Goal: Information Seeking & Learning: Learn about a topic

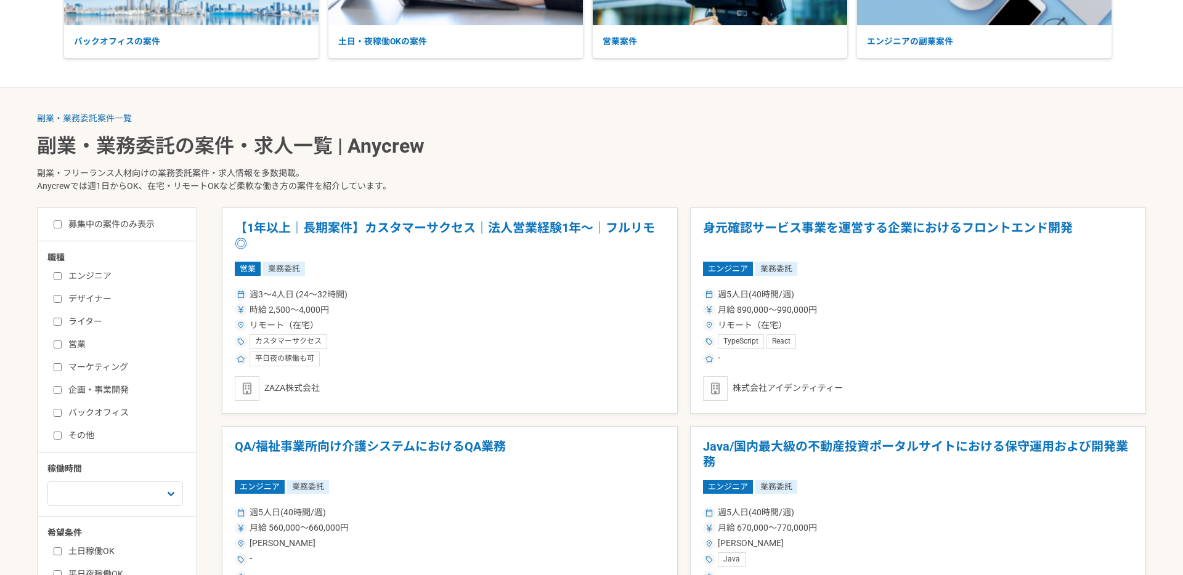
scroll to position [211, 0]
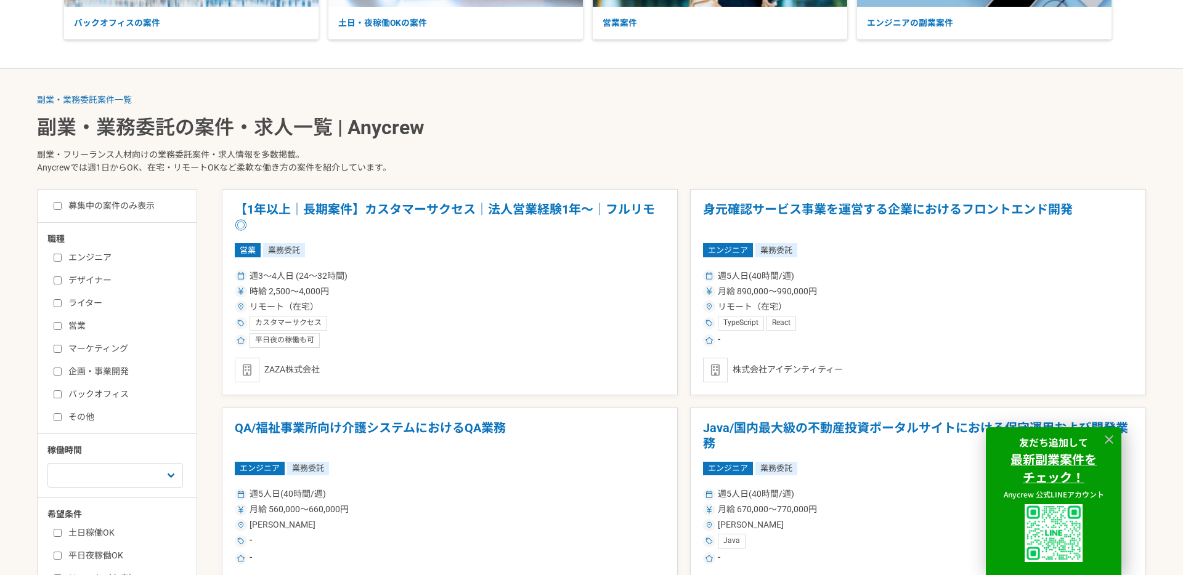
click at [68, 328] on label "営業" at bounding box center [125, 326] width 142 height 13
click at [62, 328] on input "営業" at bounding box center [58, 326] width 8 height 8
checkbox input "true"
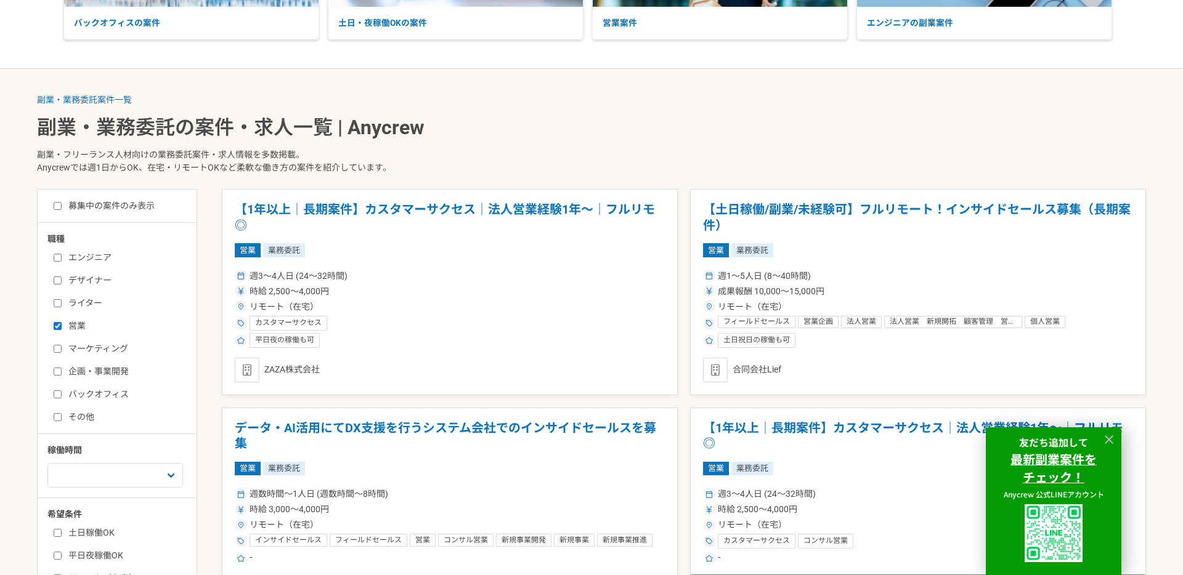
click at [70, 353] on label "マーケティング" at bounding box center [125, 348] width 142 height 13
click at [62, 353] on input "マーケティング" at bounding box center [58, 349] width 8 height 8
checkbox input "true"
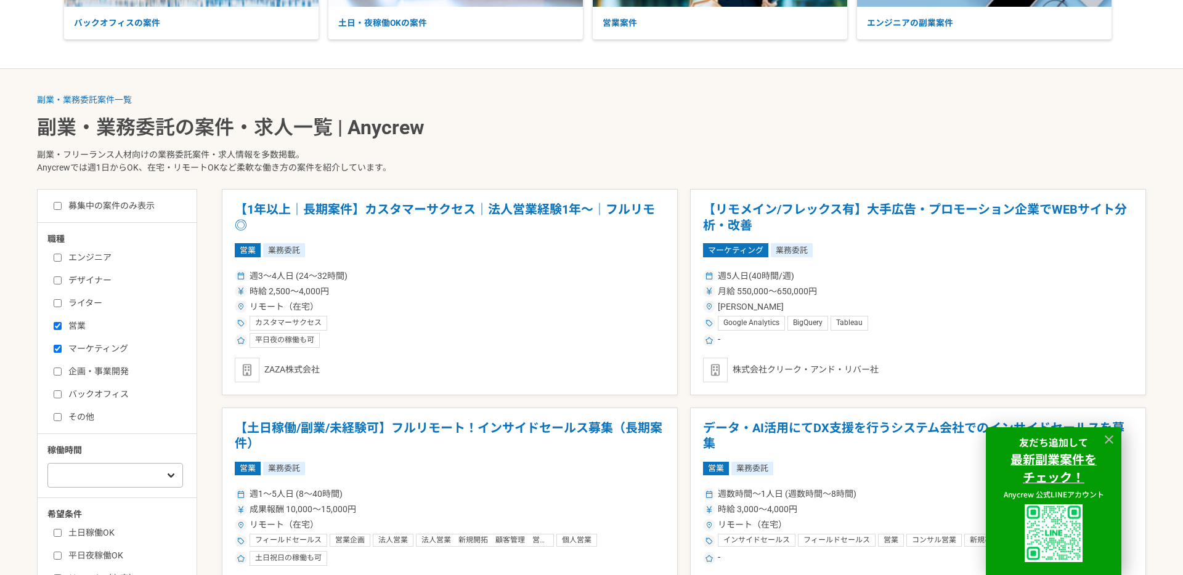
scroll to position [281, 0]
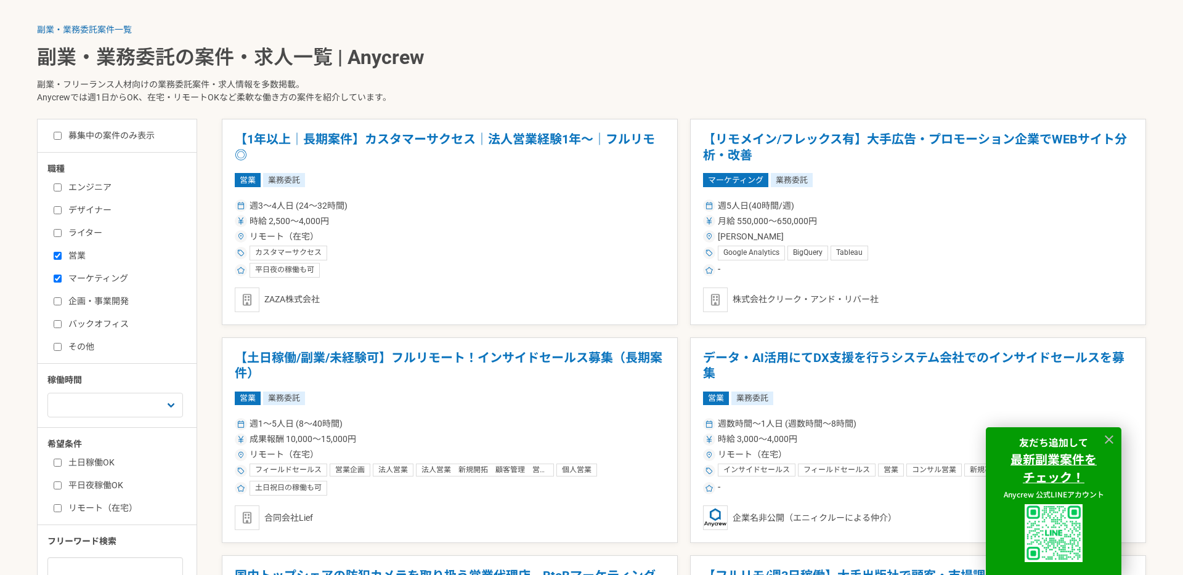
click at [92, 463] on label "土日稼働OK" at bounding box center [125, 462] width 142 height 13
click at [62, 463] on input "土日稼働OK" at bounding box center [58, 463] width 8 height 8
checkbox input "true"
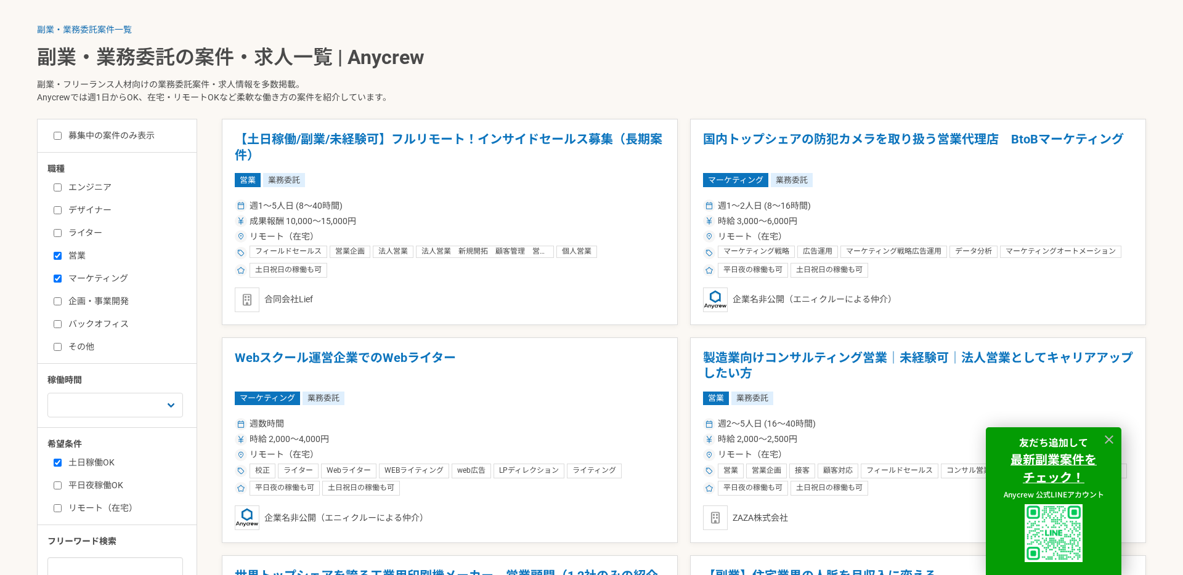
click at [94, 487] on label "平日夜稼働OK" at bounding box center [125, 485] width 142 height 13
click at [62, 487] on input "平日夜稼働OK" at bounding box center [58, 486] width 8 height 8
checkbox input "true"
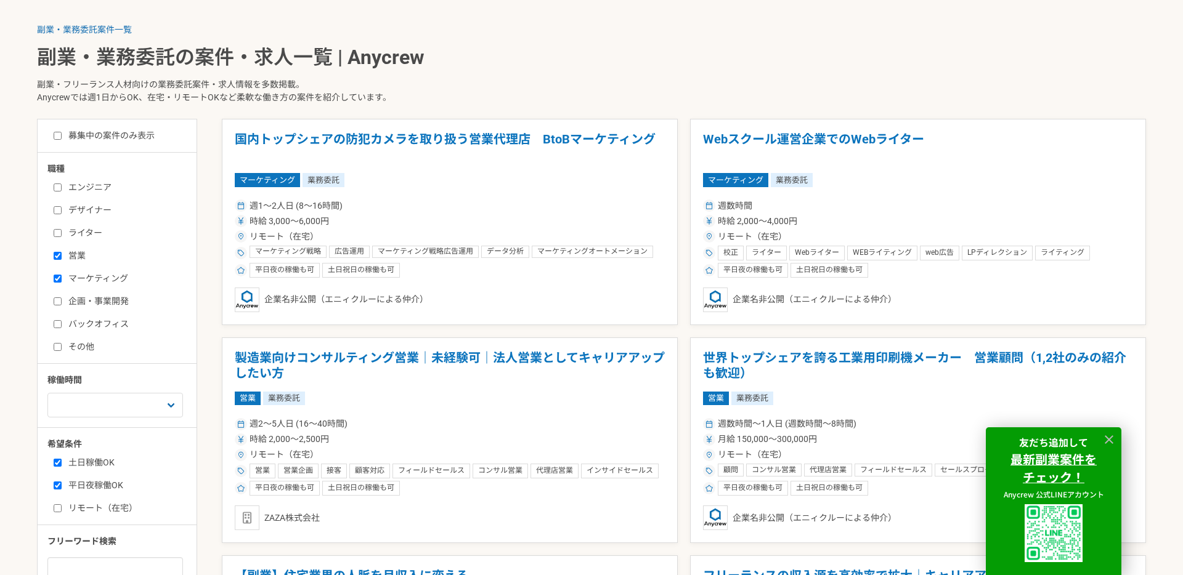
click at [126, 508] on label "リモート（在宅）" at bounding box center [125, 508] width 142 height 13
click at [62, 508] on input "リモート（在宅）" at bounding box center [58, 508] width 8 height 8
checkbox input "true"
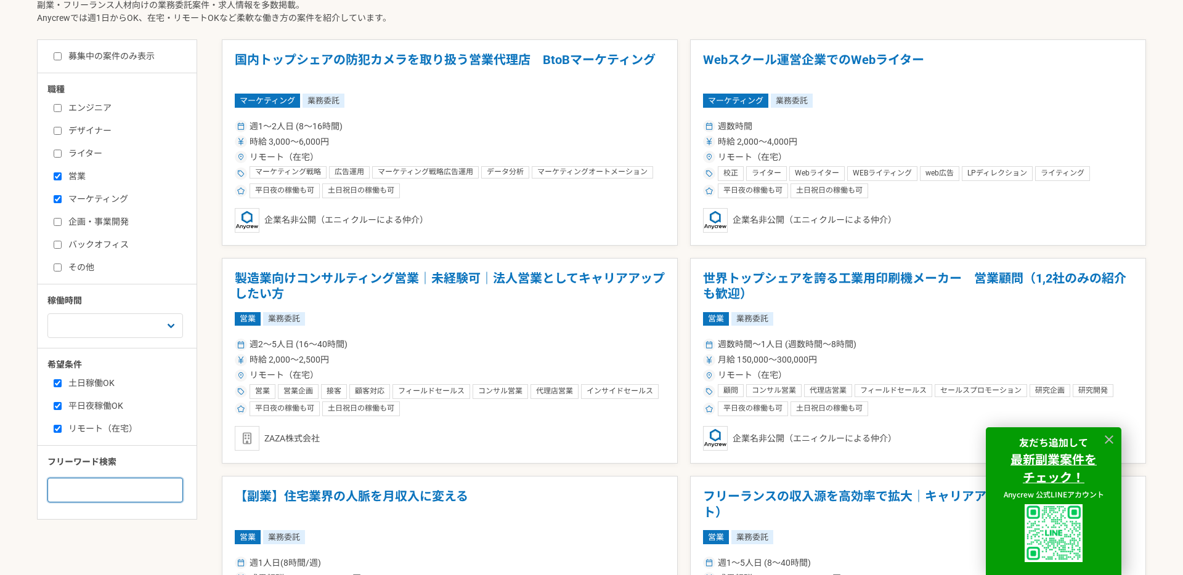
click at [127, 486] on input at bounding box center [115, 490] width 136 height 25
type input "ね"
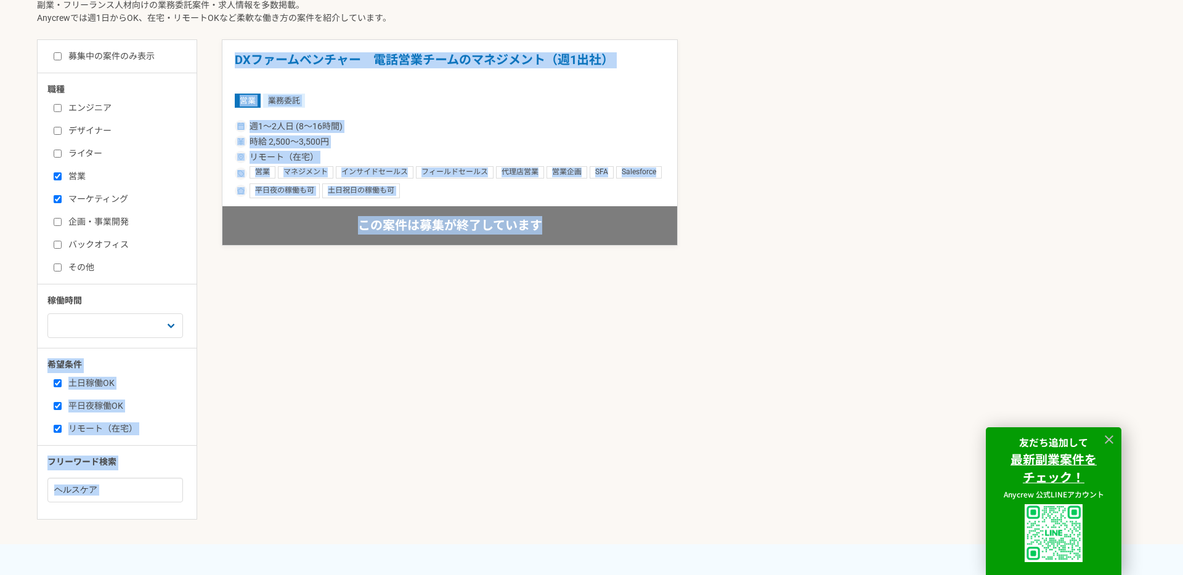
drag, startPoint x: 352, startPoint y: 296, endPoint x: 160, endPoint y: 445, distance: 243.3
click at [160, 445] on div "募集中の案件のみ表示 職種 エンジニア デザイナー ライター 営業 マーケティング 企画・事業開発 バックオフィス その他 稼働時間 週1人日（8時間）以下 …" at bounding box center [591, 291] width 1109 height 505
click at [110, 489] on input "ヘルスケア" at bounding box center [115, 490] width 136 height 25
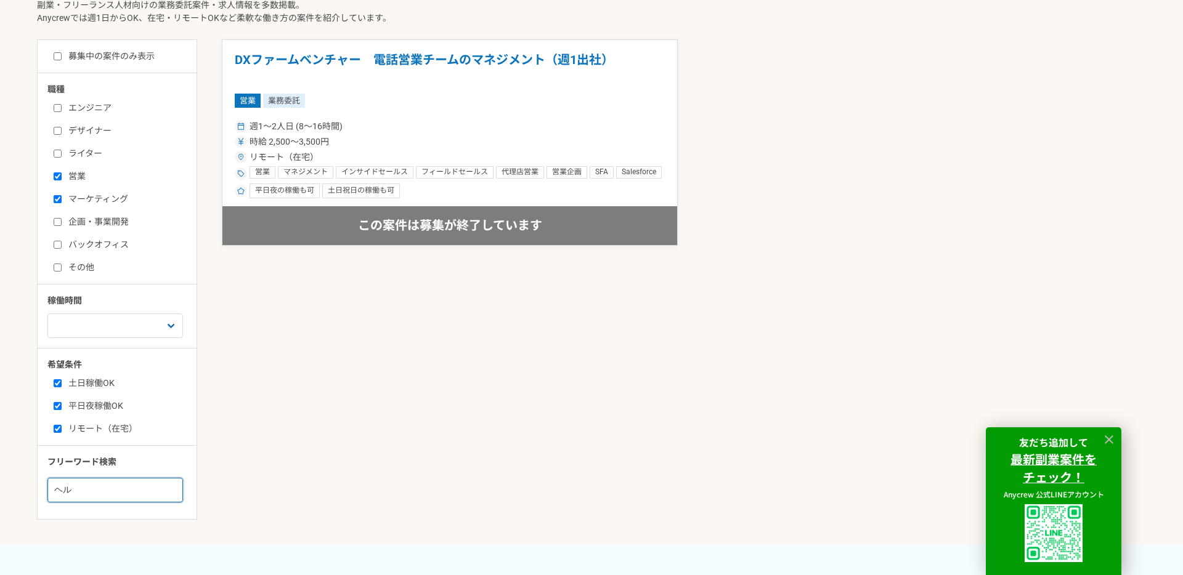
type input "ヘ"
type input "医療"
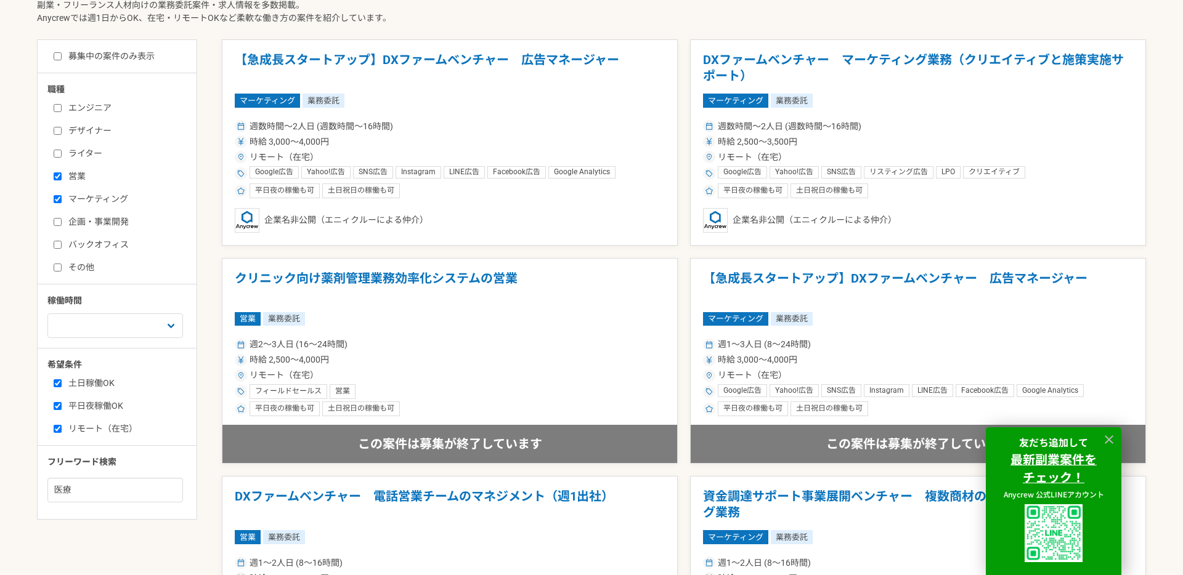
click at [87, 226] on label "企画・事業開発" at bounding box center [125, 222] width 142 height 13
click at [62, 226] on input "企画・事業開発" at bounding box center [58, 222] width 8 height 8
checkbox input "true"
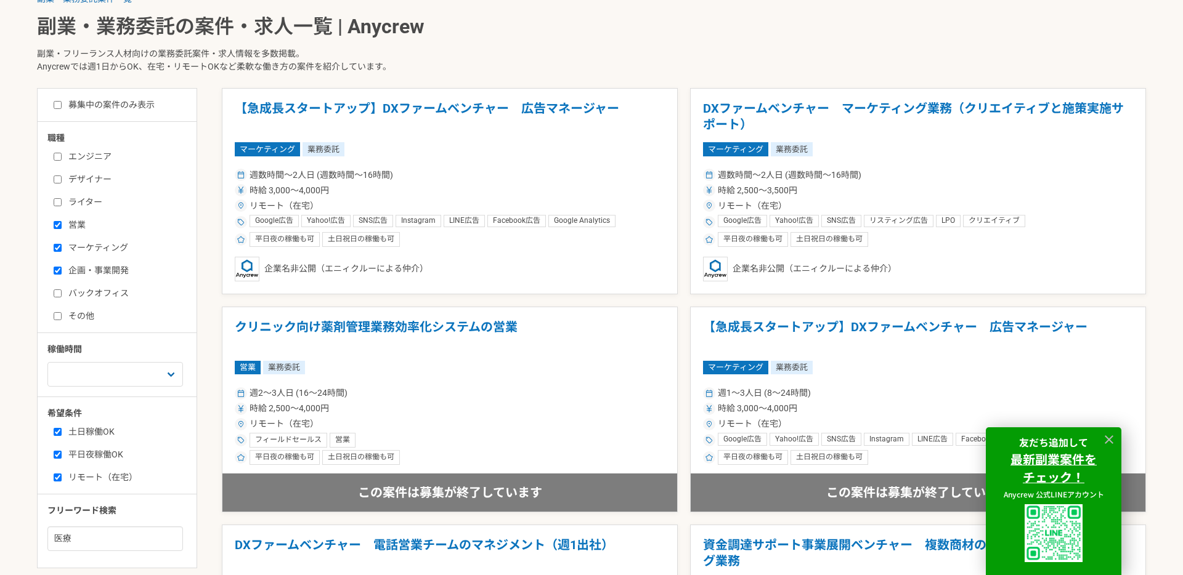
scroll to position [309, 0]
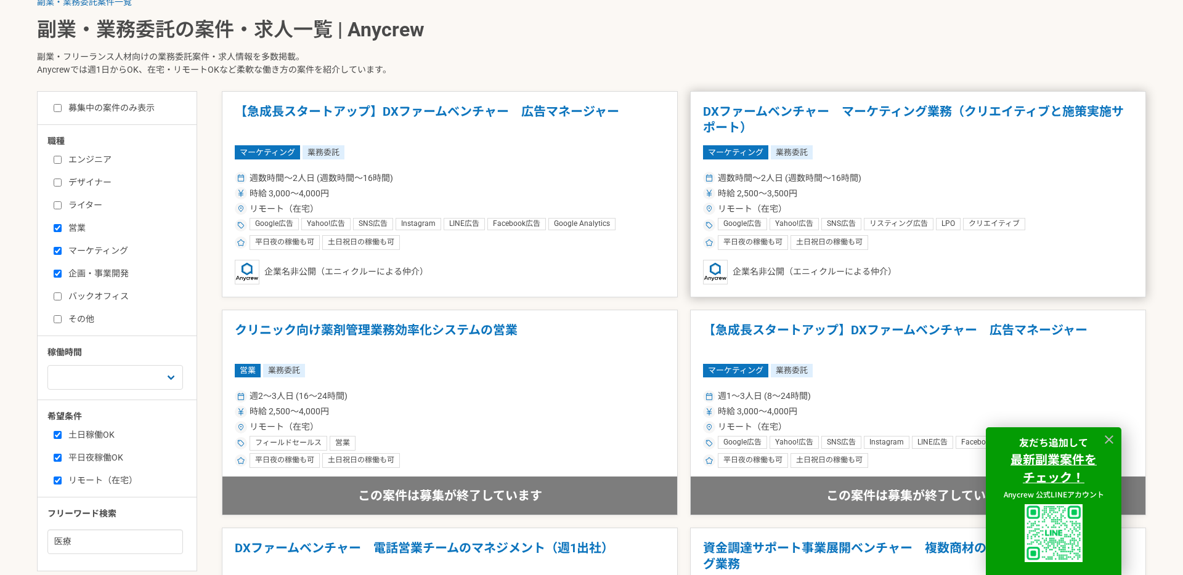
click at [838, 107] on h1 "DXファームベンチャー　マーケティング業務（クリエイティブと施策実施サポート）" at bounding box center [918, 119] width 430 height 31
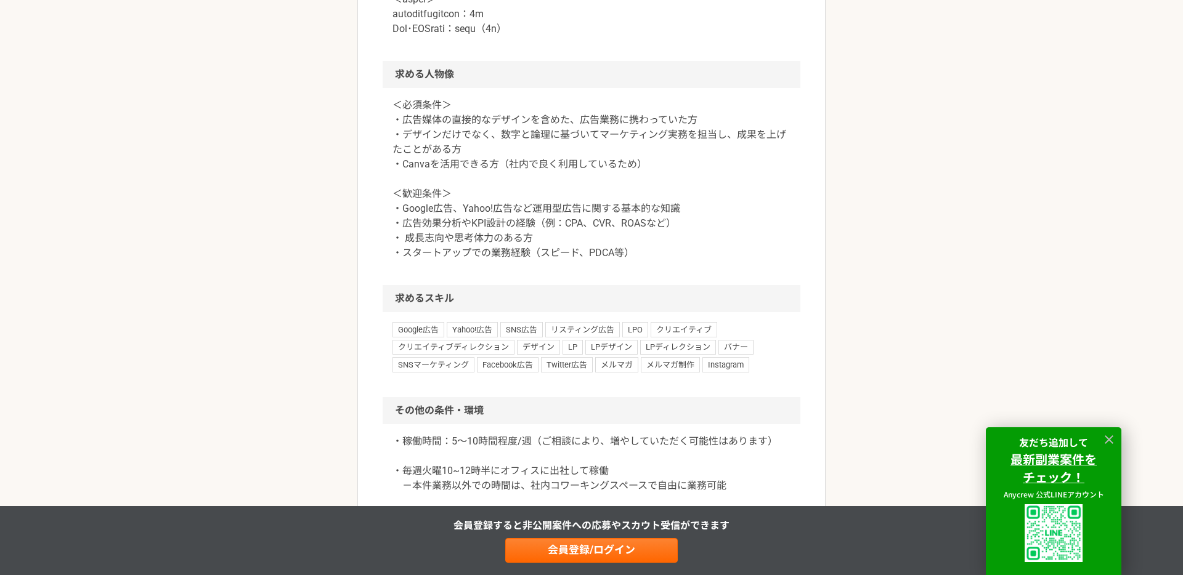
scroll to position [1222, 0]
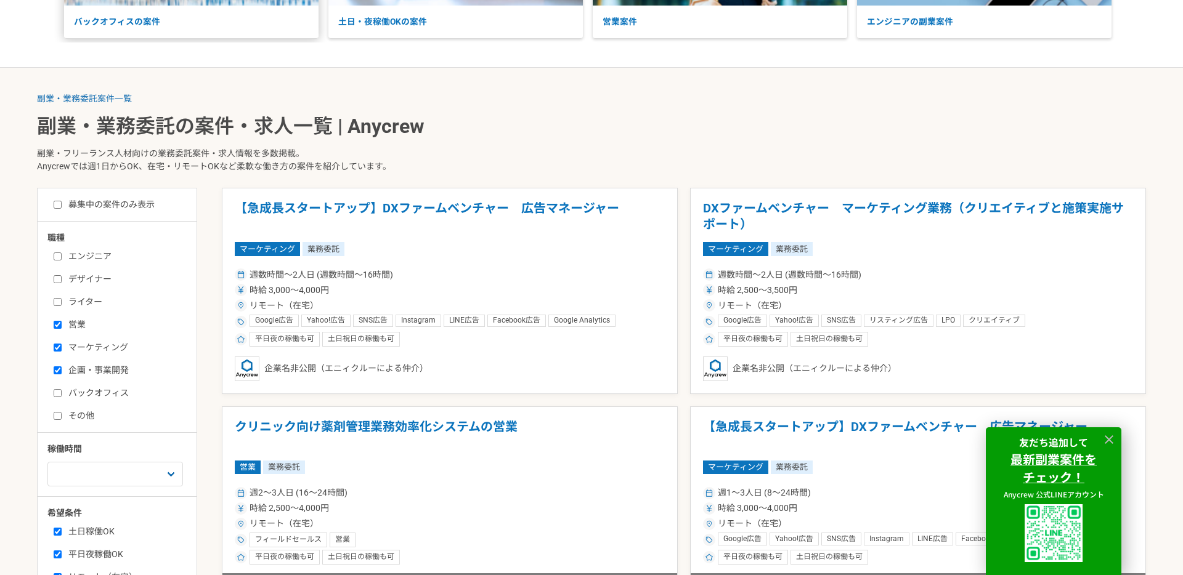
scroll to position [360, 0]
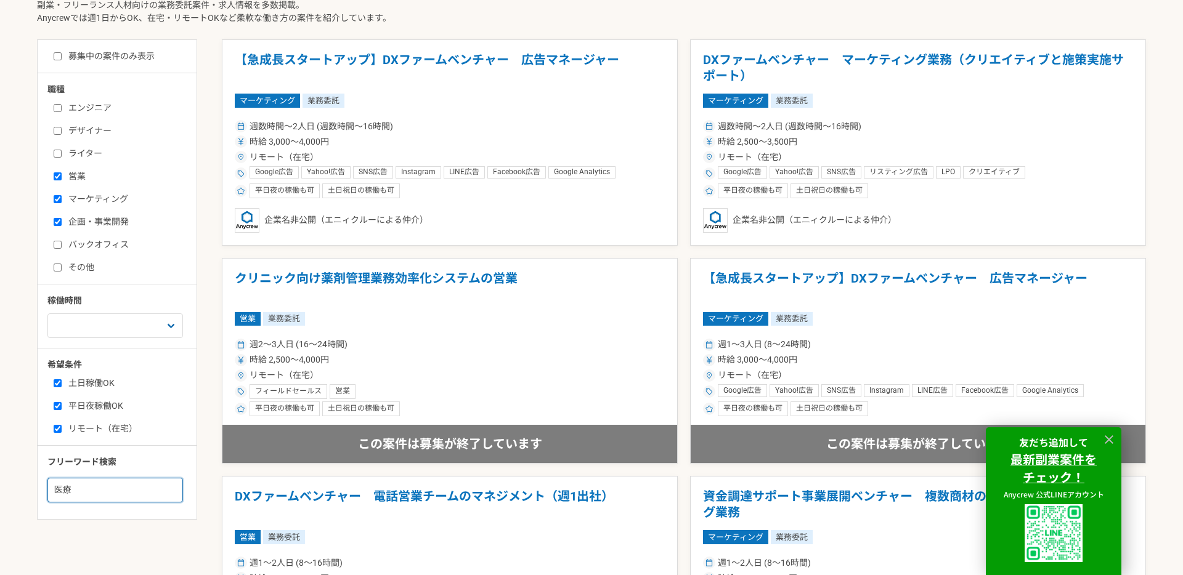
click at [101, 483] on input "医療" at bounding box center [115, 490] width 136 height 25
type input "医"
type input "医療機器"
